Goal: Transaction & Acquisition: Purchase product/service

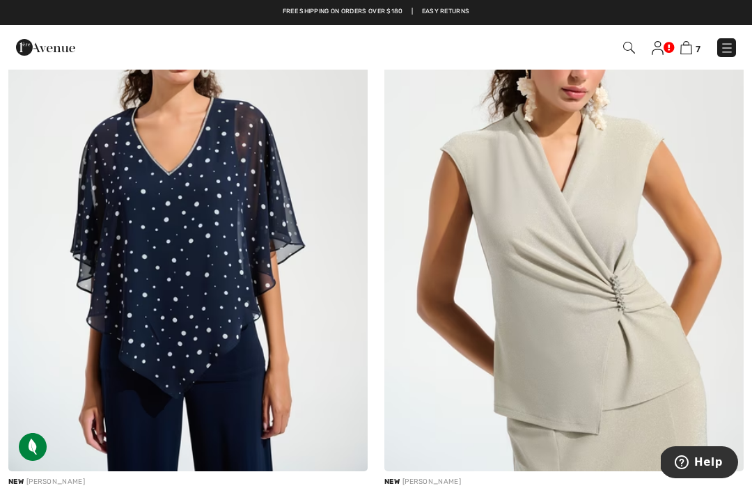
scroll to position [7685, 0]
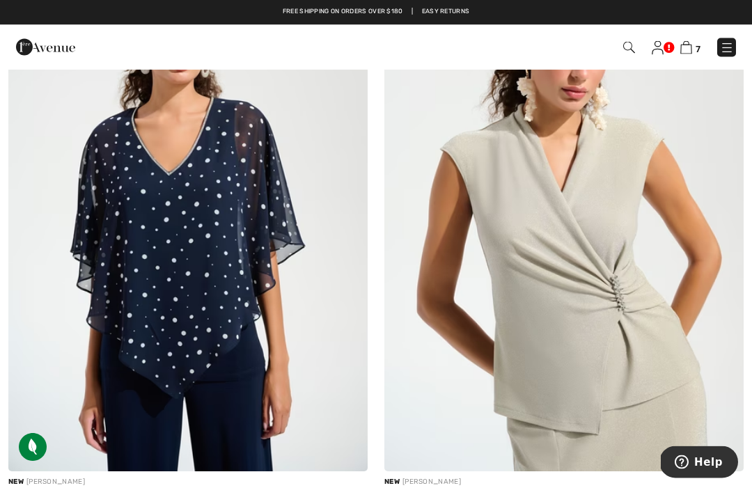
click at [536, 280] on img at bounding box center [564, 202] width 359 height 539
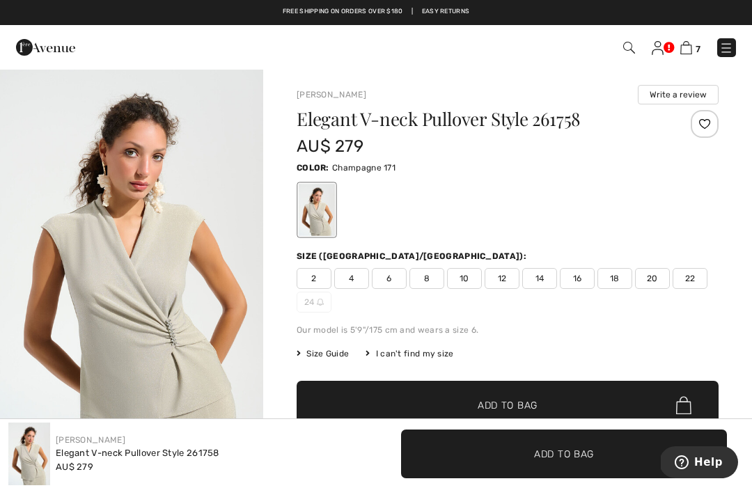
click at [617, 280] on span "18" at bounding box center [615, 278] width 35 height 21
click at [395, 399] on span "✔ Added to Bag Add to Bag" at bounding box center [508, 405] width 422 height 49
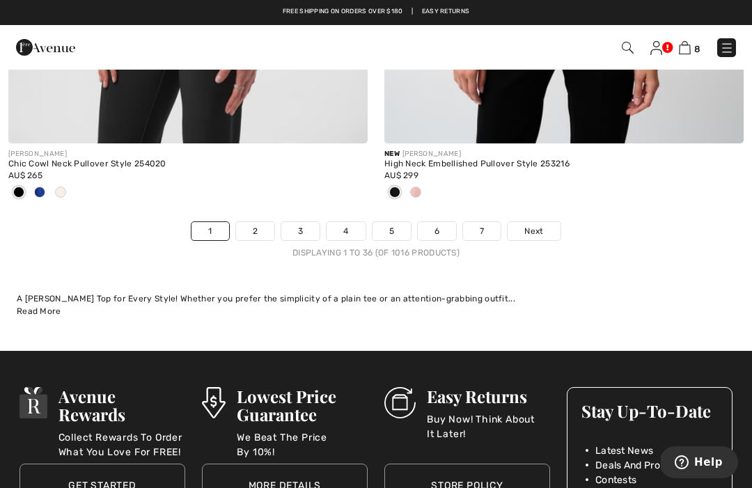
scroll to position [11005, 0]
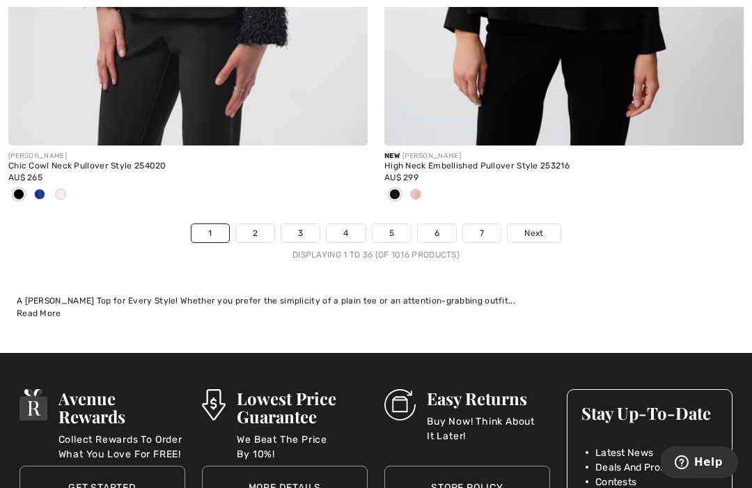
click at [246, 224] on link "2" at bounding box center [255, 233] width 38 height 18
click at [270, 224] on link "2" at bounding box center [255, 233] width 38 height 18
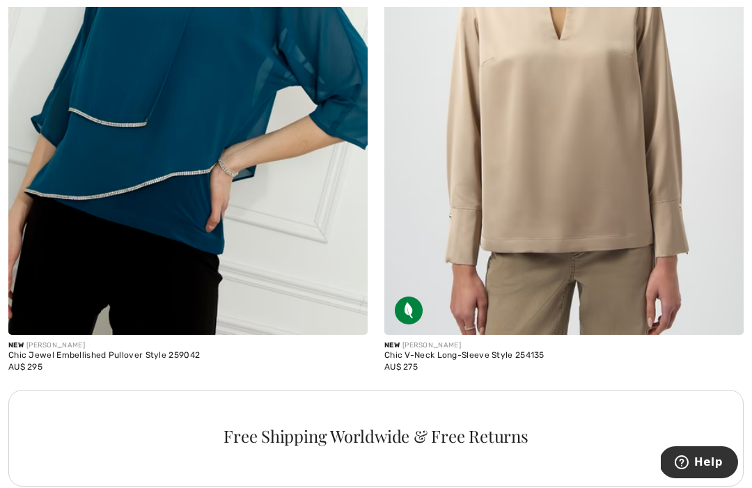
scroll to position [7248, 0]
